Goal: Find specific page/section: Find specific page/section

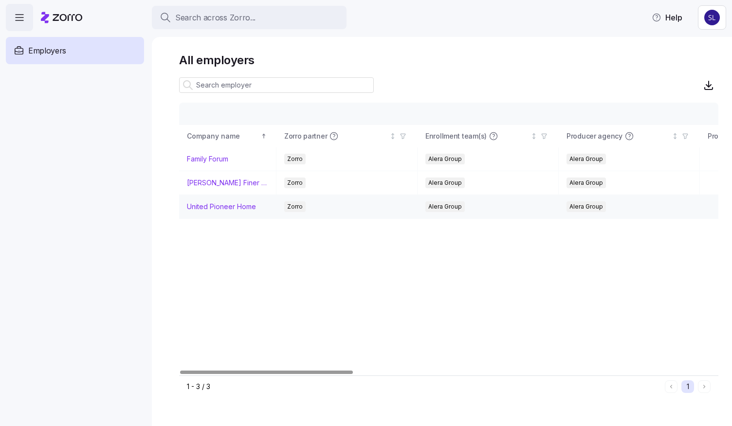
click at [214, 207] on link "United Pioneer Home" at bounding box center [221, 207] width 69 height 10
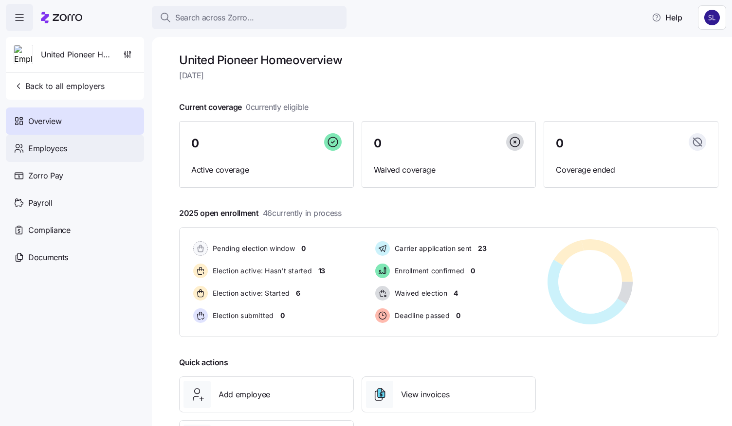
click at [52, 153] on span "Employees" at bounding box center [47, 149] width 39 height 12
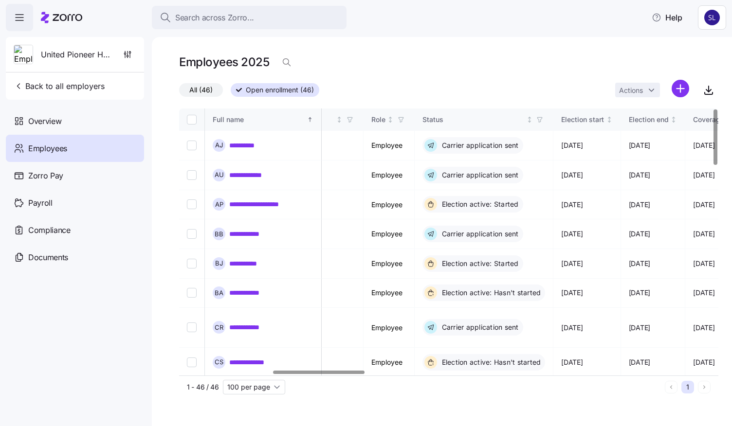
scroll to position [0, 548]
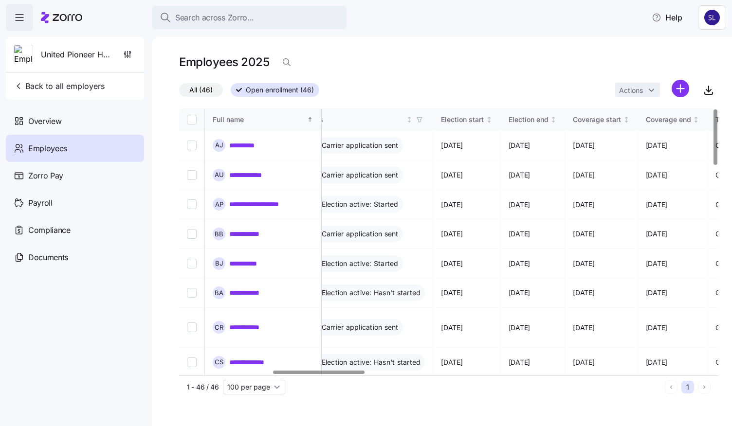
click at [330, 371] on div at bounding box center [319, 372] width 92 height 3
